Goal: Information Seeking & Learning: Learn about a topic

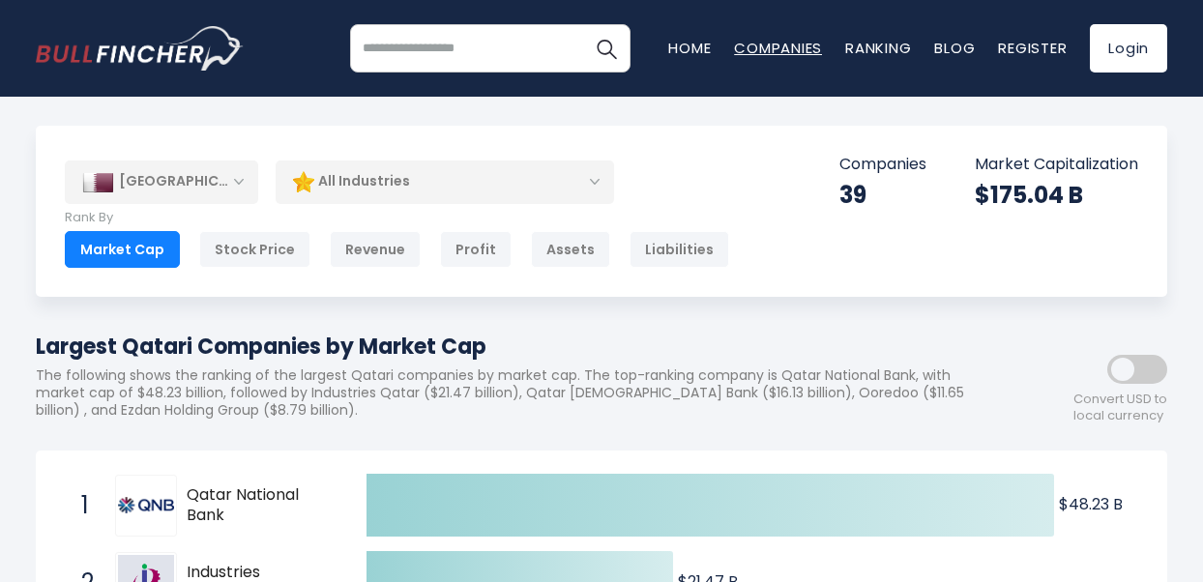
click at [802, 46] on link "Companies" at bounding box center [778, 48] width 88 height 20
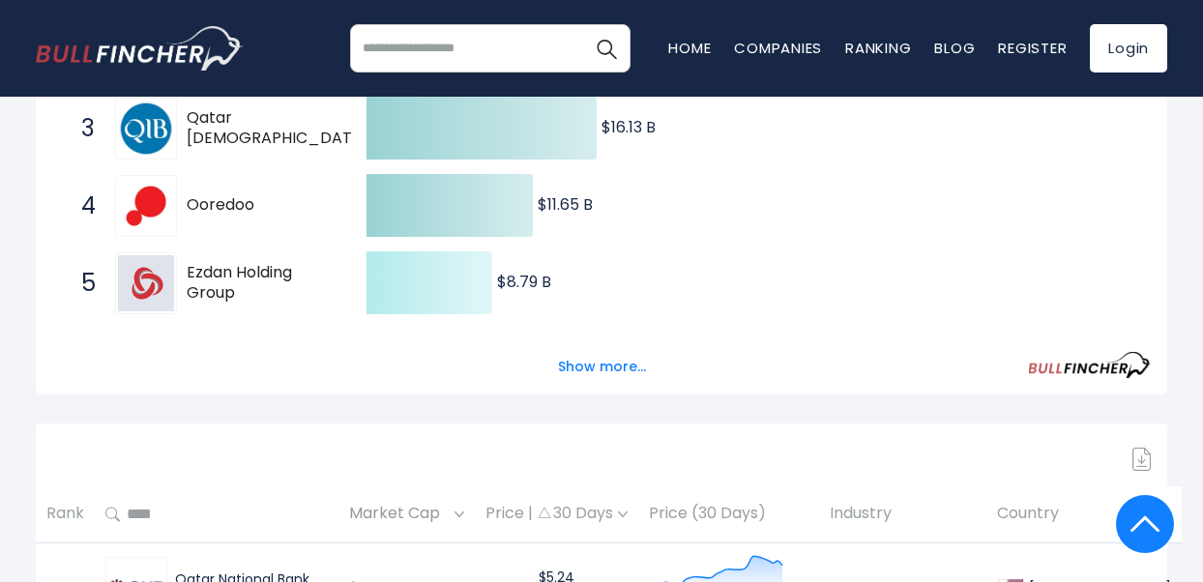
scroll to position [580, 0]
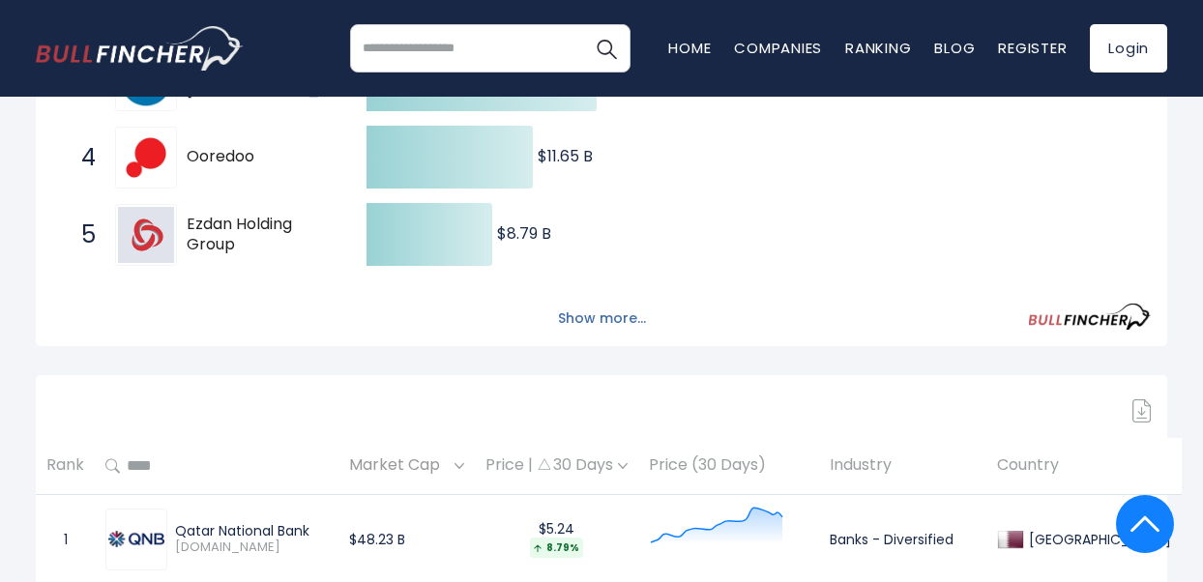
click at [600, 314] on button "Show more..." at bounding box center [602, 319] width 111 height 32
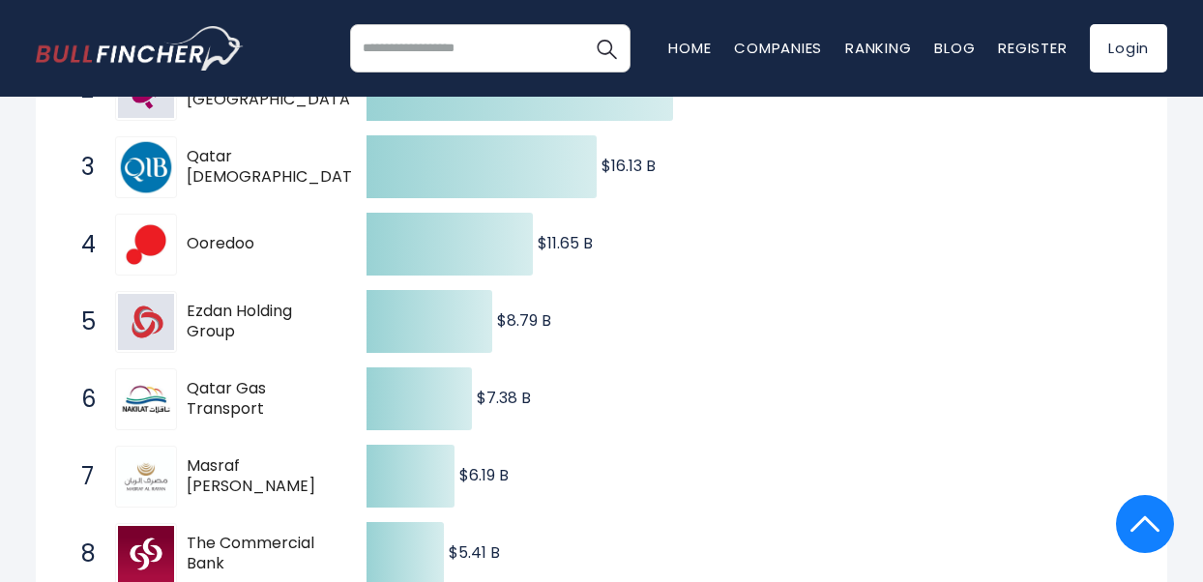
scroll to position [290, 0]
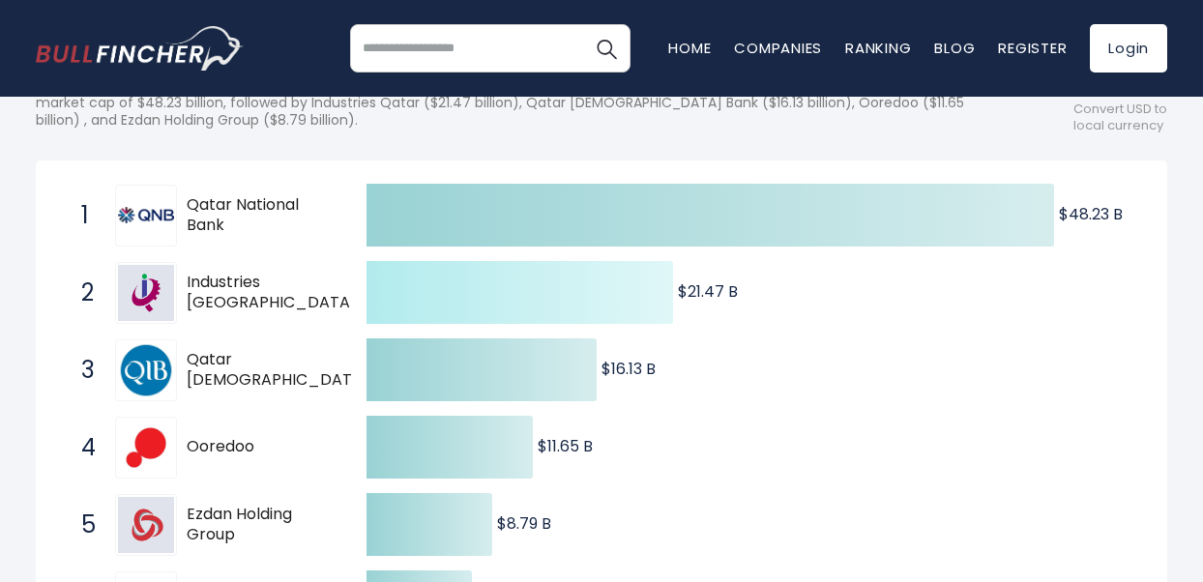
click at [466, 296] on icon at bounding box center [520, 292] width 307 height 63
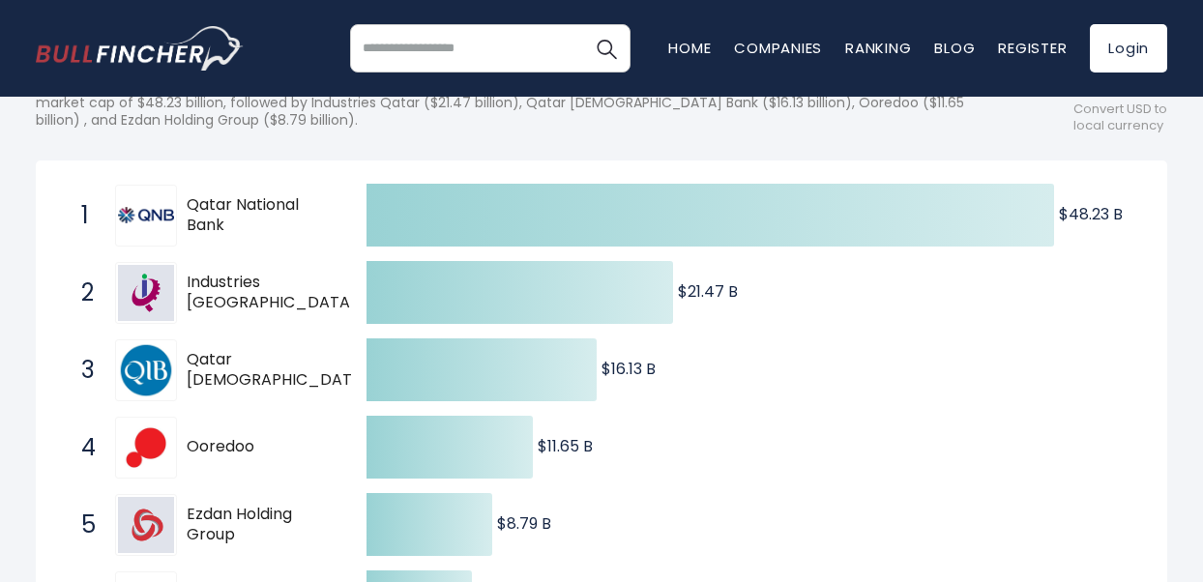
drag, startPoint x: 236, startPoint y: 291, endPoint x: 264, endPoint y: 298, distance: 28.9
click at [237, 291] on span "Industries [GEOGRAPHIC_DATA]" at bounding box center [272, 293] width 170 height 41
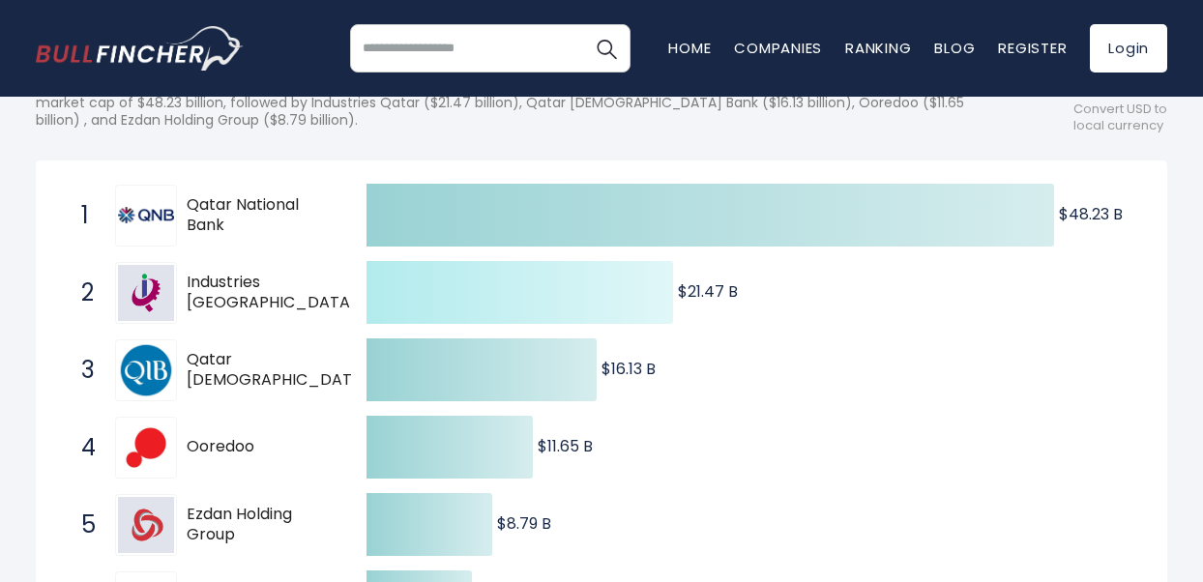
click at [690, 285] on text "$21.47 B ​ $21.47 B" at bounding box center [708, 292] width 60 height 22
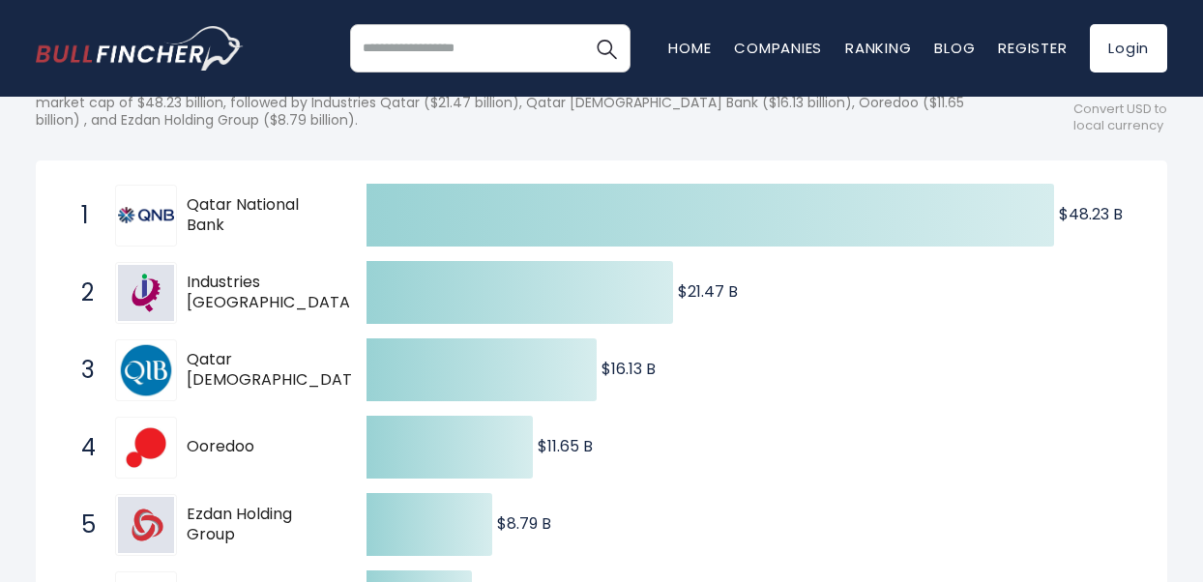
click at [131, 295] on img at bounding box center [146, 293] width 56 height 56
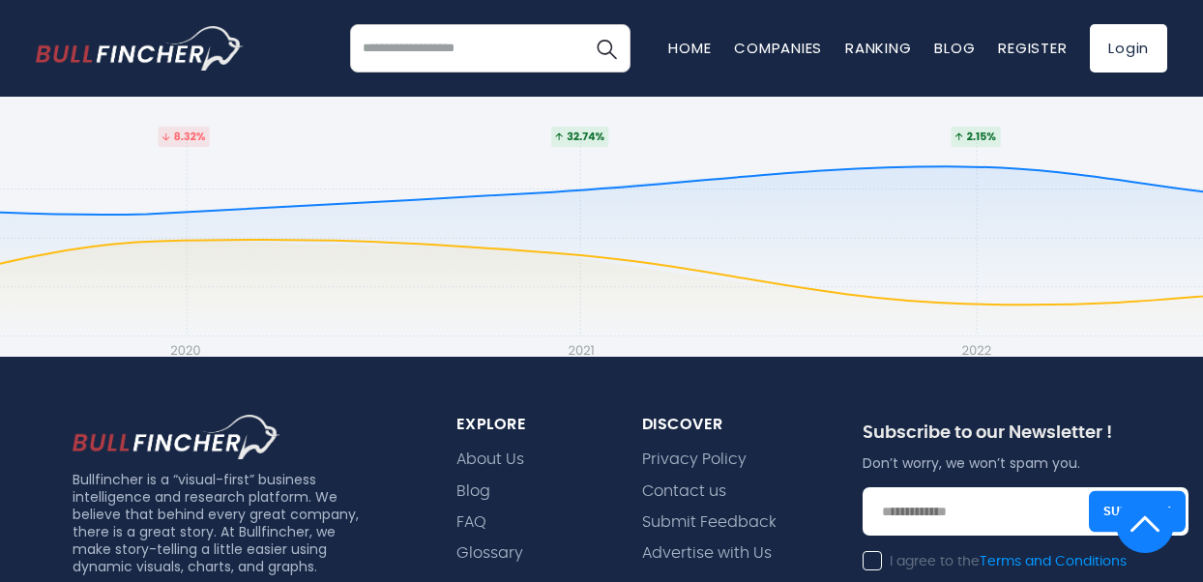
scroll to position [5320, 0]
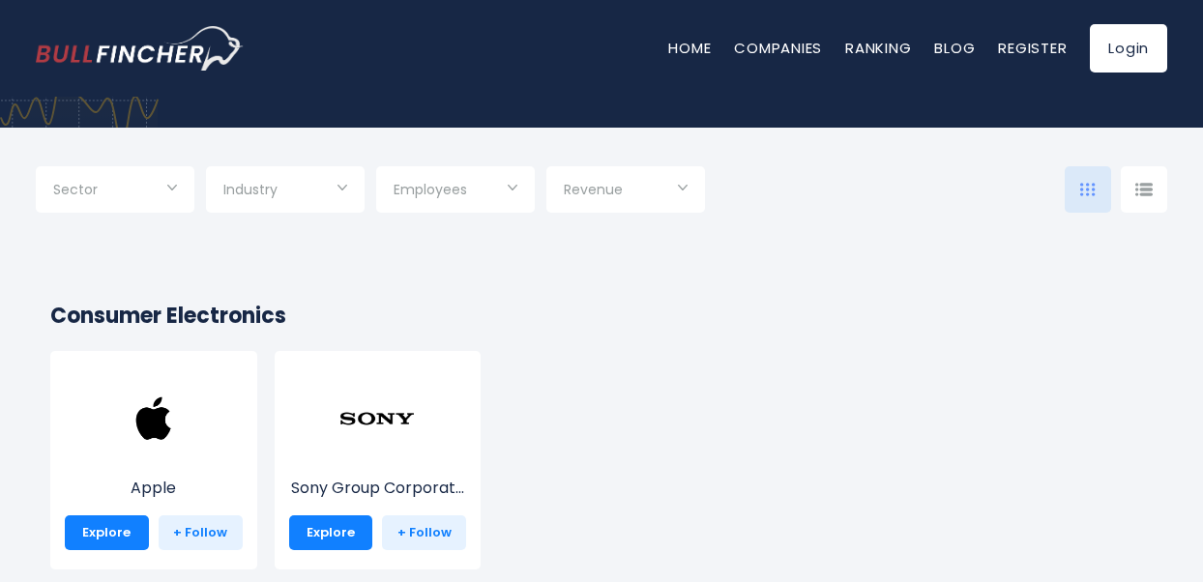
scroll to position [290, 0]
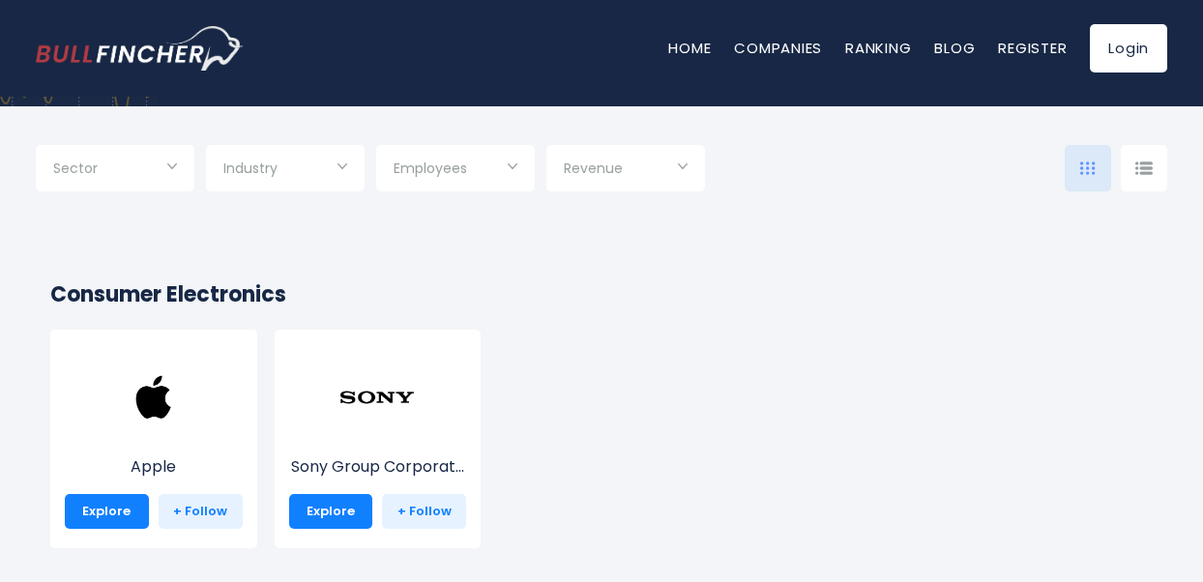
click at [466, 168] on span "Employees" at bounding box center [431, 168] width 74 height 17
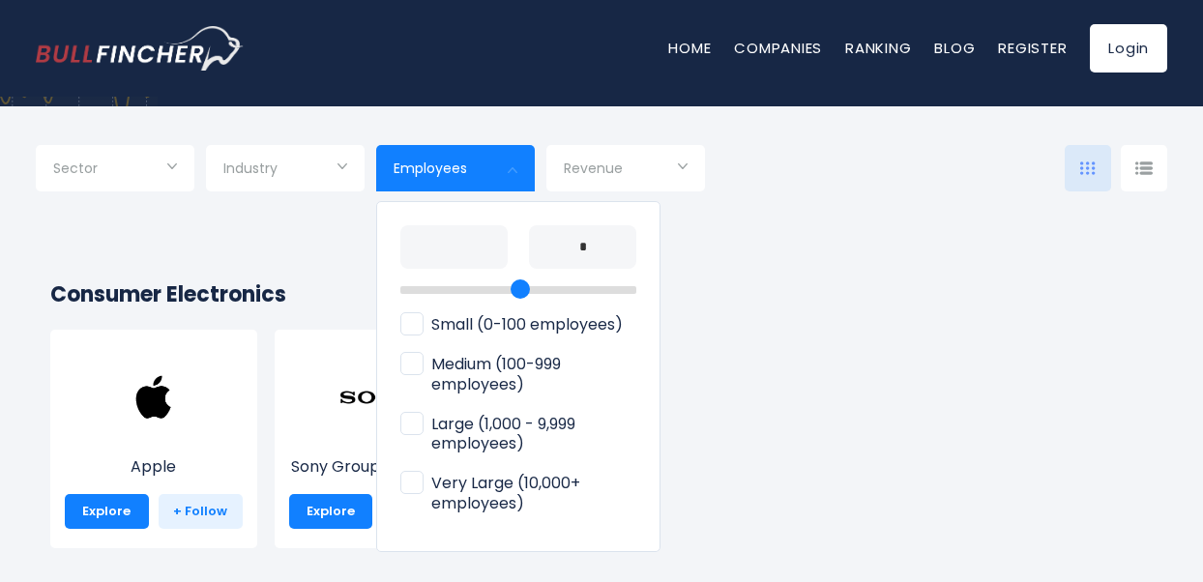
click at [408, 322] on span "Small (0-100 employees)" at bounding box center [511, 325] width 222 height 20
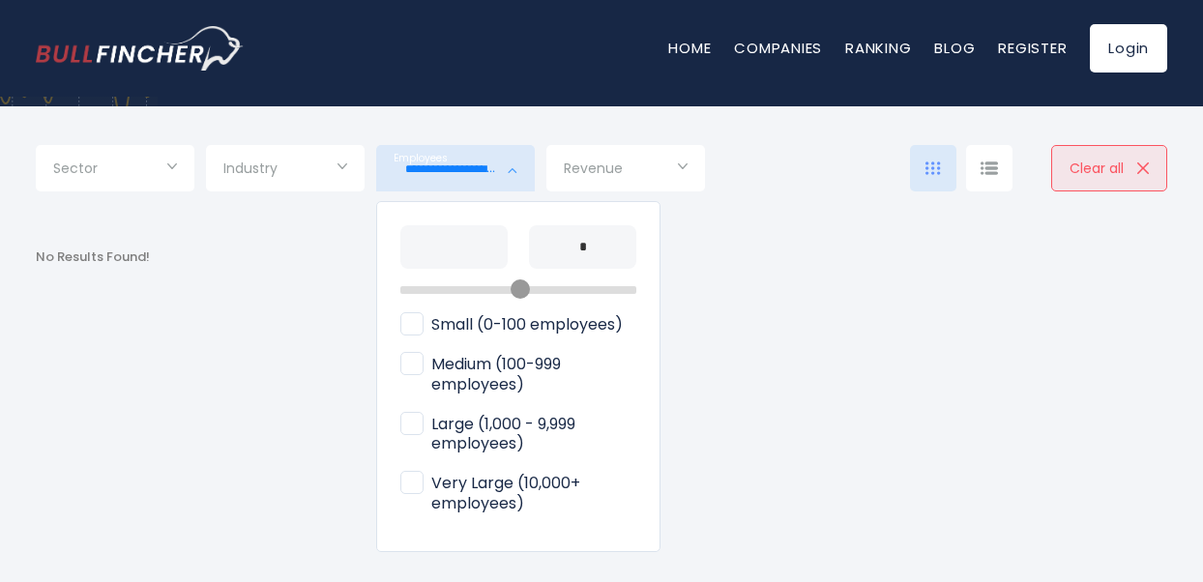
click at [428, 492] on span "Very Large (10,000+ employees)" at bounding box center [518, 494] width 236 height 41
click at [423, 418] on span "Large (1,000 - 9,999 employees)" at bounding box center [518, 435] width 236 height 41
click at [415, 358] on span "Medium (100-999 employees)" at bounding box center [518, 375] width 236 height 41
type input "**********"
click at [913, 314] on div at bounding box center [601, 291] width 1203 height 582
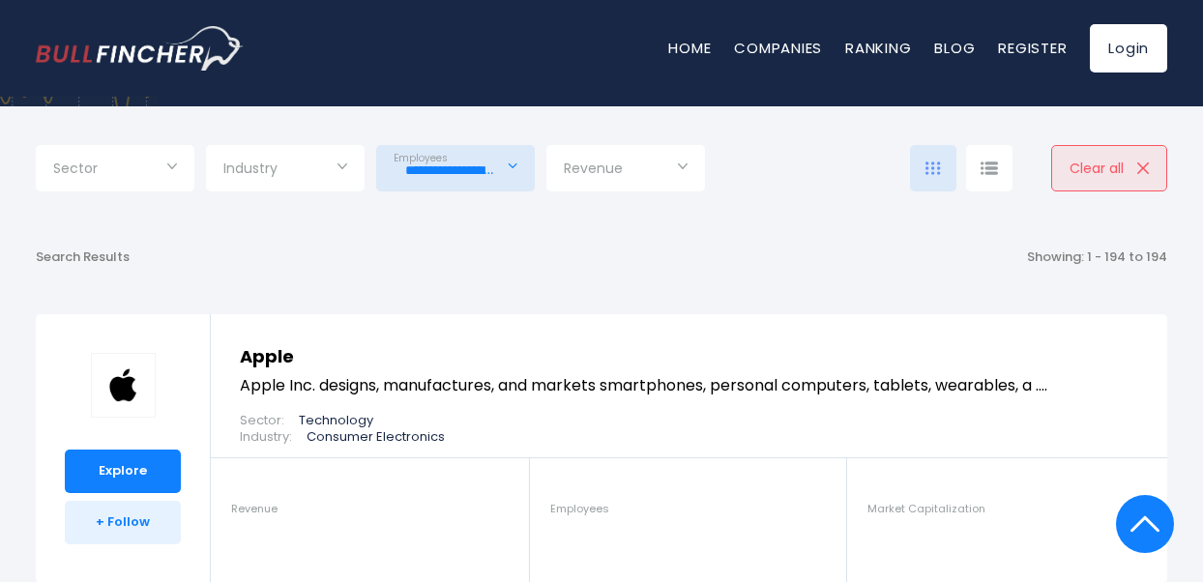
scroll to position [967, 0]
